Goal: Check status: Check status

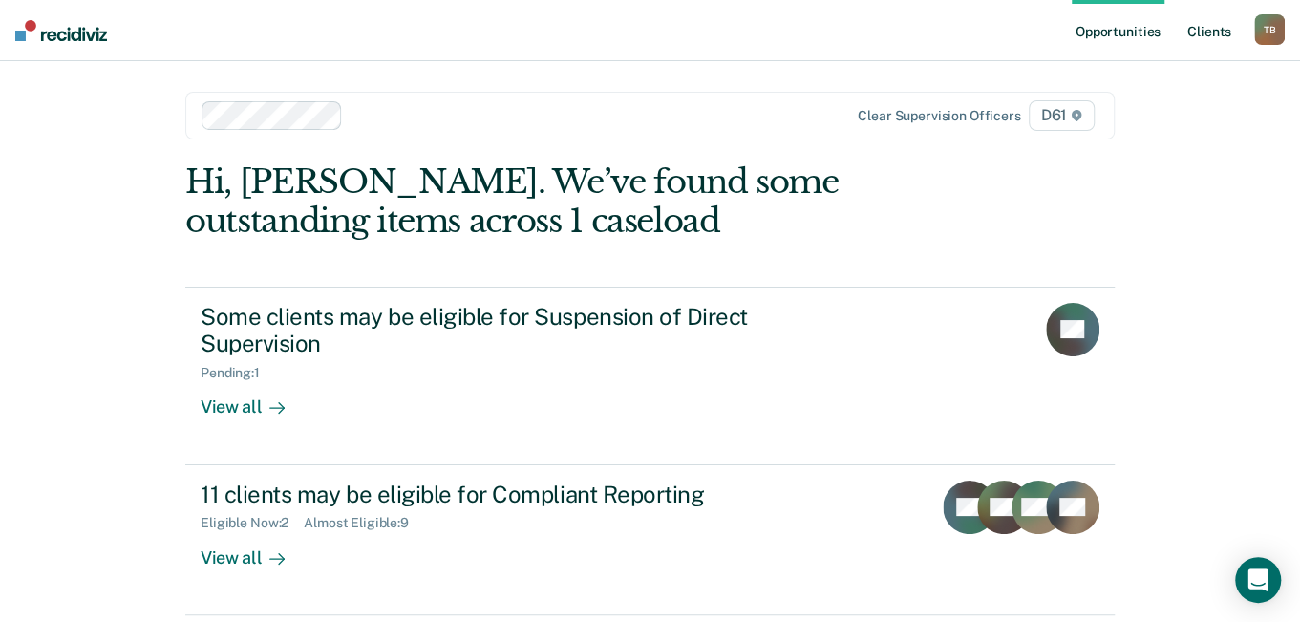
click at [1209, 33] on link "Client s" at bounding box center [1209, 30] width 52 height 61
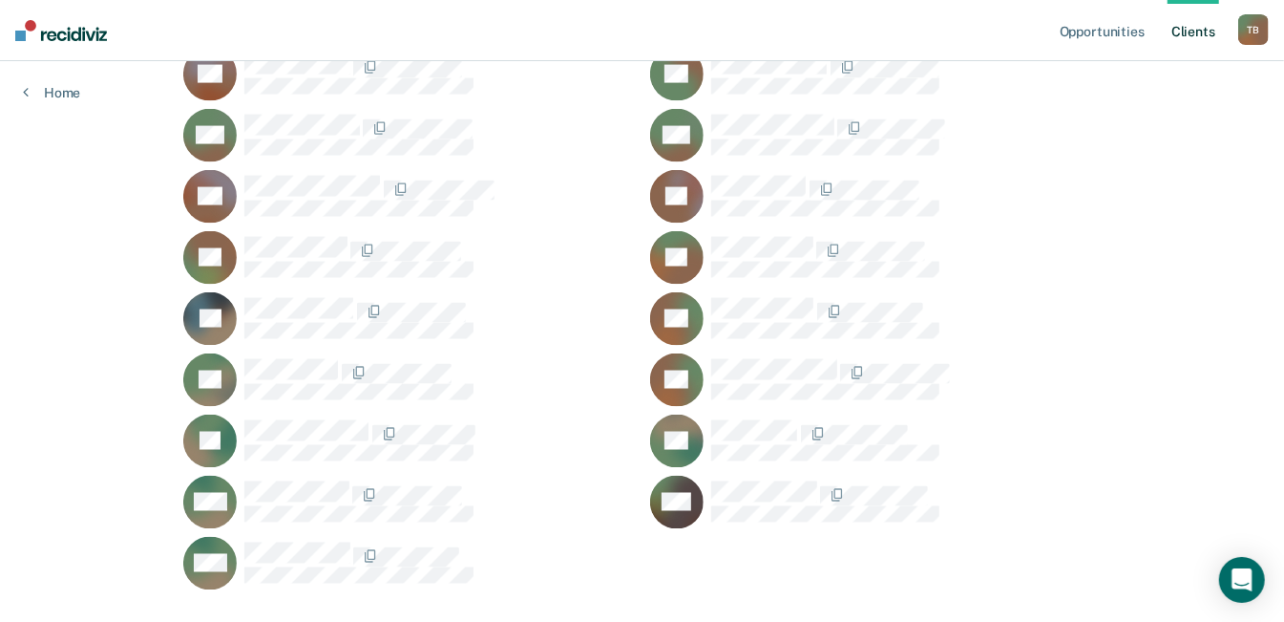
scroll to position [1719, 0]
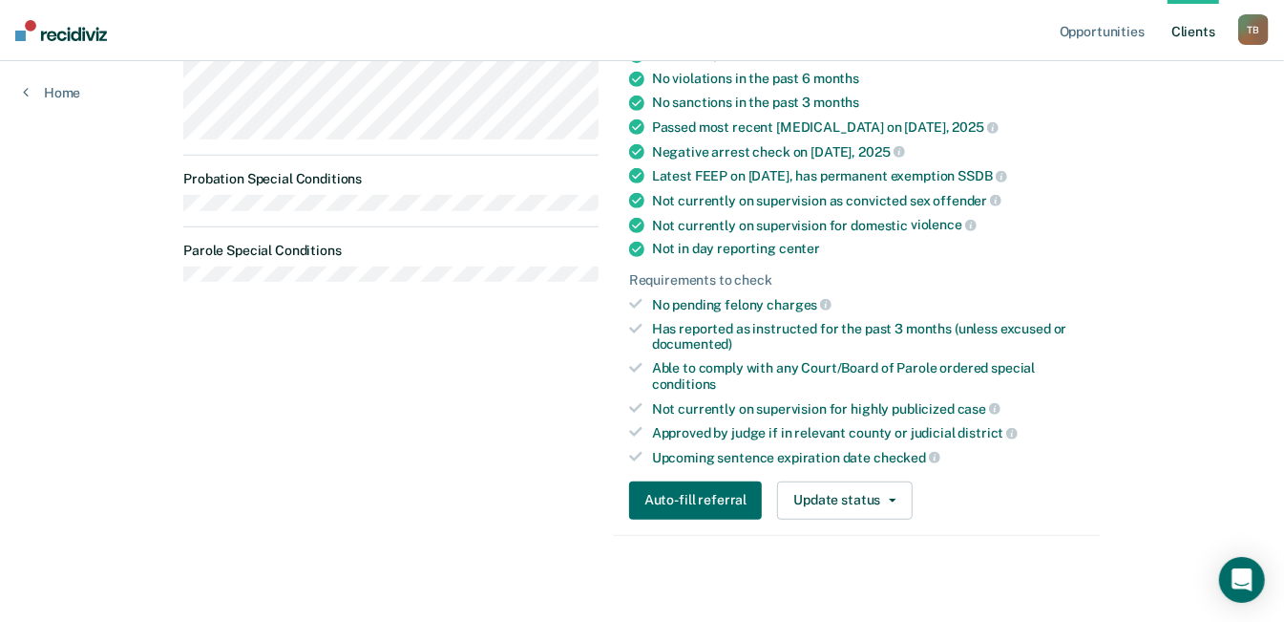
scroll to position [477, 0]
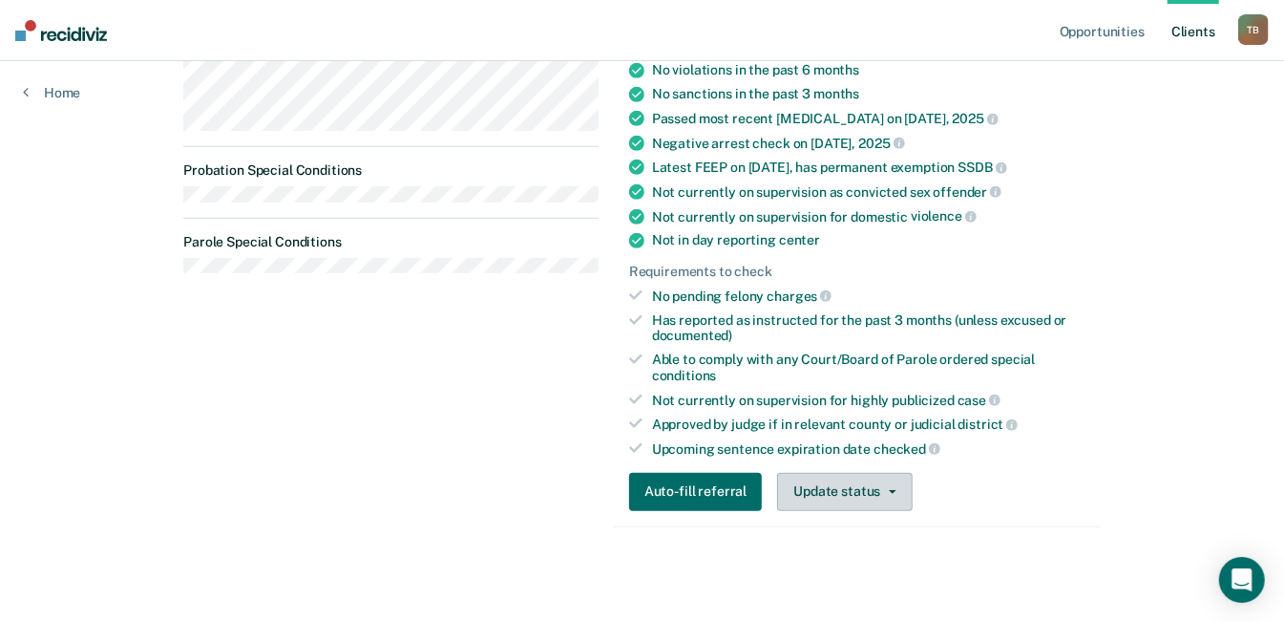
click at [838, 491] on button "Update status" at bounding box center [844, 492] width 135 height 38
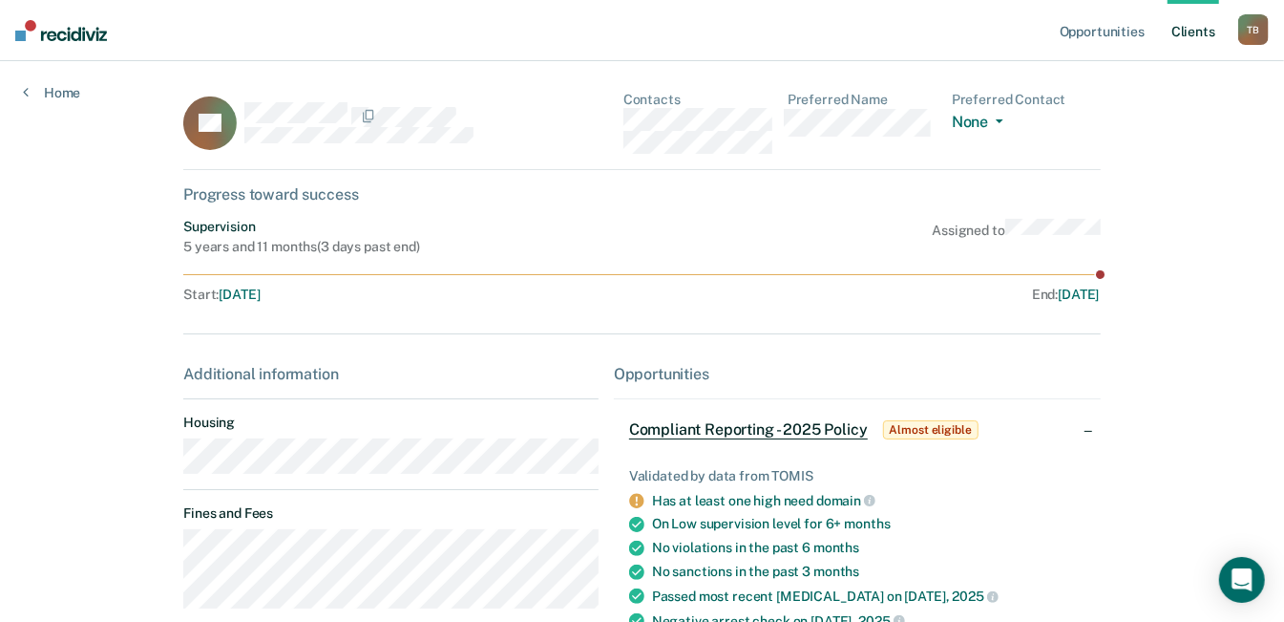
scroll to position [95, 0]
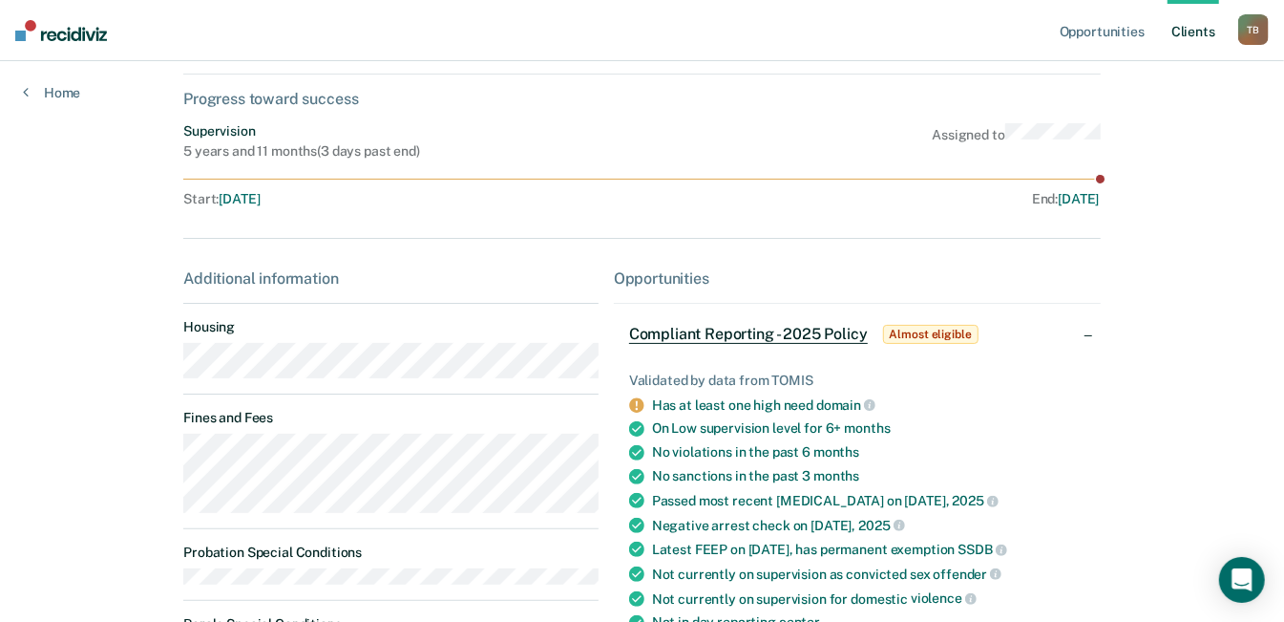
click at [1063, 192] on span "[DATE]" at bounding box center [1078, 198] width 41 height 15
click at [1105, 176] on circle at bounding box center [1100, 179] width 9 height 9
click at [1091, 27] on link "Opportunities" at bounding box center [1102, 30] width 93 height 61
